Goal: Check status: Check status

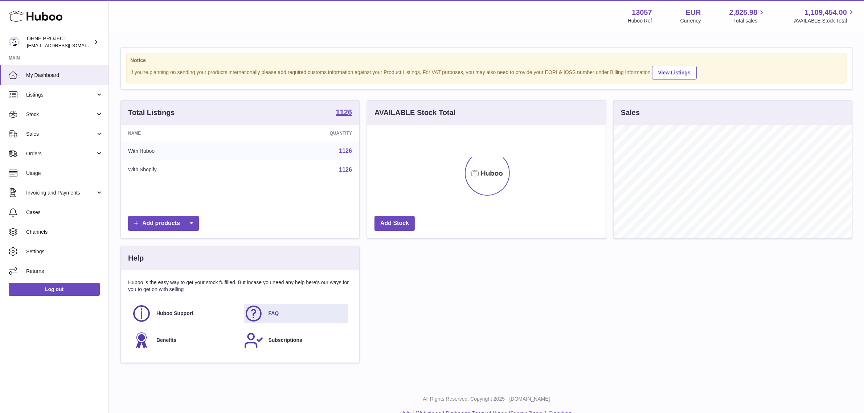
scroll to position [113, 239]
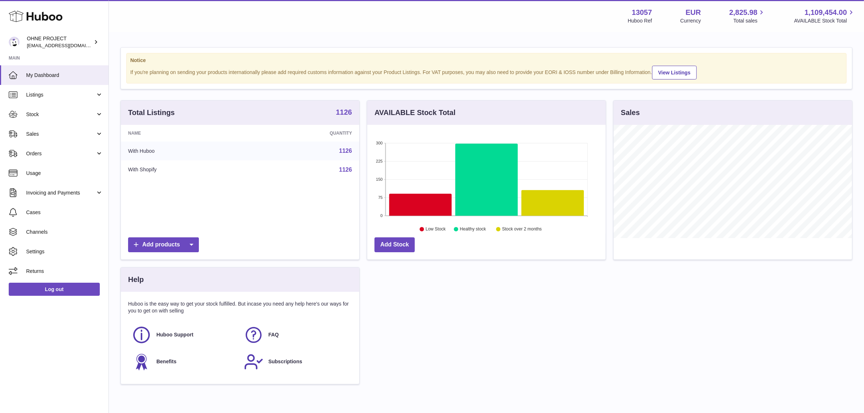
click at [344, 113] on strong "1126" at bounding box center [344, 112] width 16 height 7
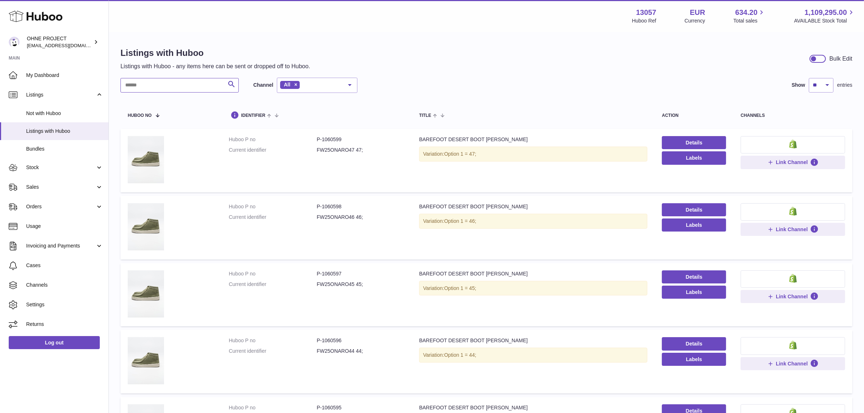
click at [175, 90] on input "text" at bounding box center [180, 85] width 118 height 15
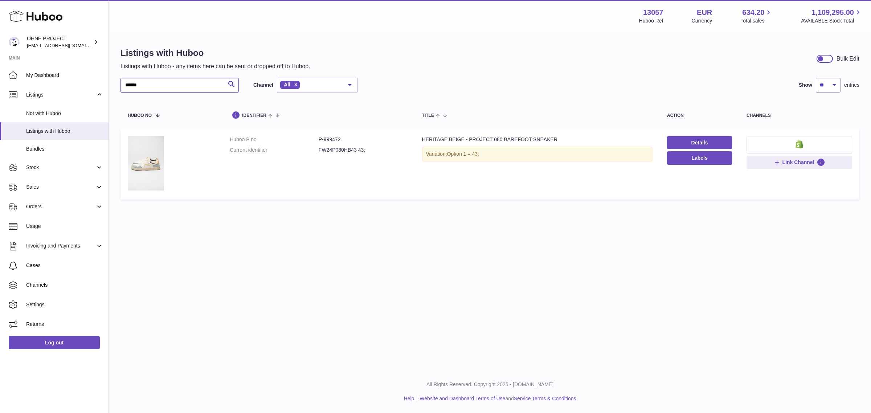
type input "******"
click at [334, 154] on dd "FW24P080HB43 43;" at bounding box center [363, 150] width 89 height 7
click at [333, 148] on dd "FW24P080HB43 43;" at bounding box center [363, 150] width 89 height 7
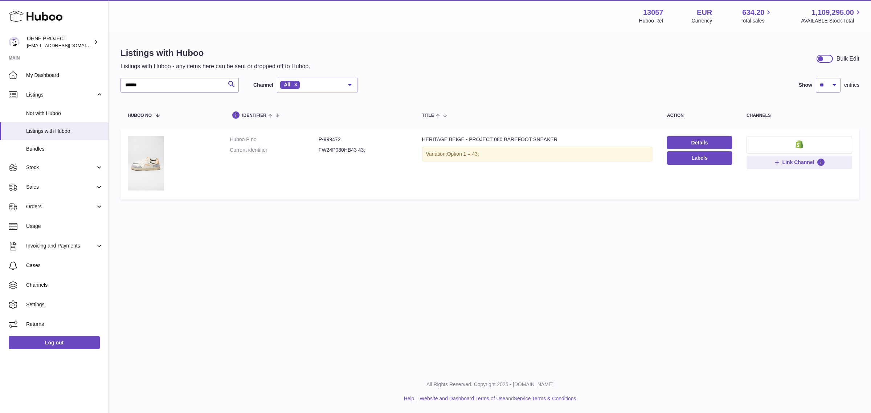
drag, startPoint x: 354, startPoint y: 151, endPoint x: 339, endPoint y: 151, distance: 15.6
click at [339, 151] on dd "FW24P080HB43 43;" at bounding box center [363, 150] width 89 height 7
click at [349, 151] on dd "FW24P080HB43 43;" at bounding box center [363, 150] width 89 height 7
drag, startPoint x: 355, startPoint y: 150, endPoint x: 310, endPoint y: 150, distance: 45.0
click at [310, 150] on dl "Huboo P no P-999472 Current identifier FW24P080HB43 43;" at bounding box center [319, 146] width 178 height 21
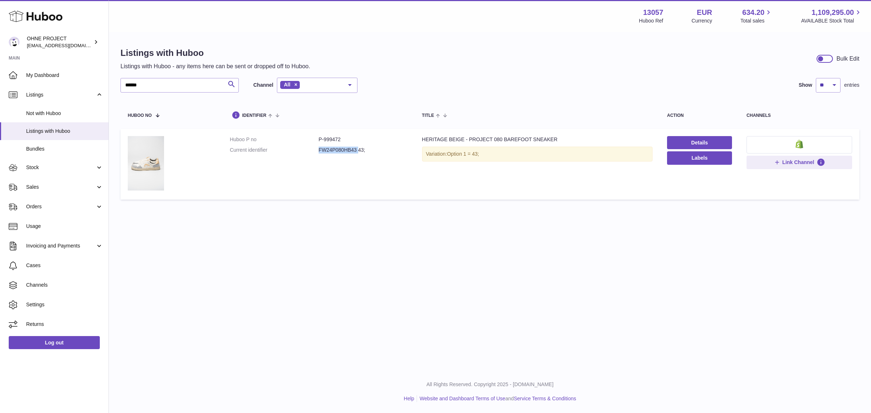
copy dl "FW24P080HB43"
click at [73, 166] on span "Stock" at bounding box center [60, 167] width 69 height 7
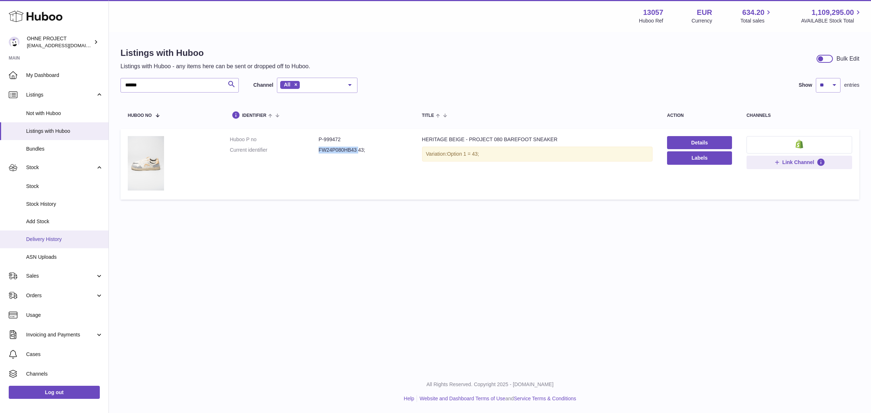
click at [76, 236] on span "Delivery History" at bounding box center [64, 239] width 77 height 7
